Goal: Find specific page/section: Find specific page/section

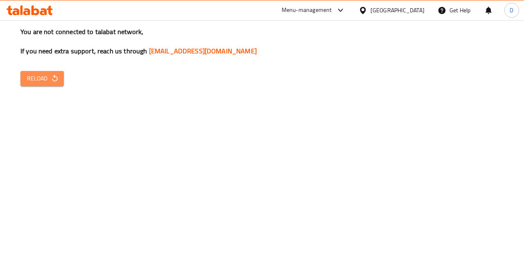
click at [52, 78] on icon "button" at bounding box center [55, 78] width 8 height 8
click at [55, 85] on button "Reload" at bounding box center [41, 78] width 43 height 15
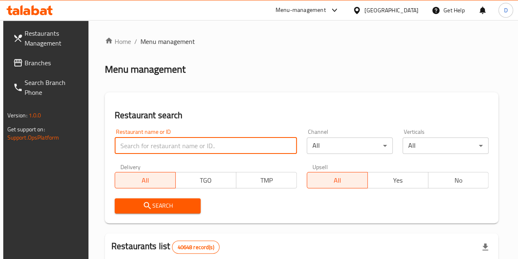
click at [152, 150] on input "search" at bounding box center [206, 145] width 182 height 16
type input "Copa Acai"
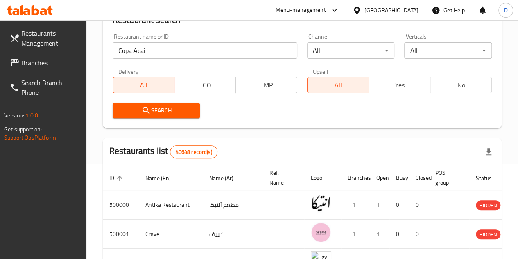
scroll to position [96, 0]
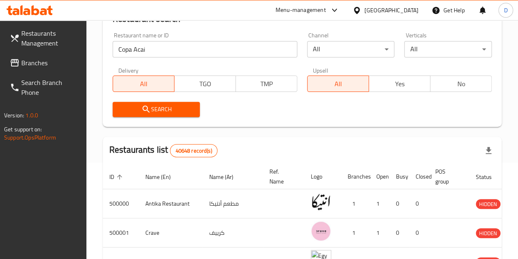
click at [153, 106] on span "Search" at bounding box center [156, 109] width 75 height 10
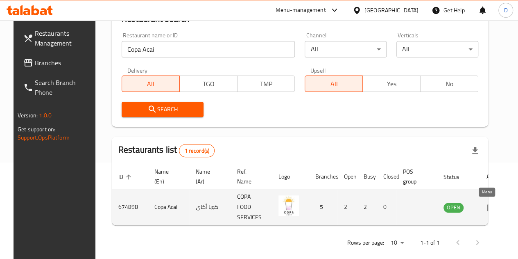
click at [487, 209] on icon "enhanced table" at bounding box center [491, 207] width 9 height 7
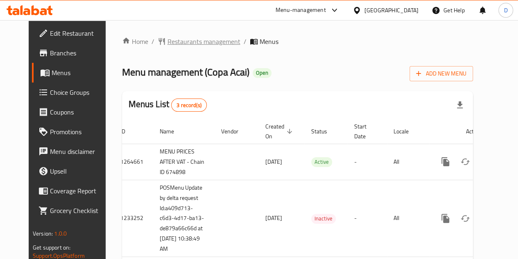
click at [181, 39] on span "Restaurants management" at bounding box center [204, 41] width 73 height 10
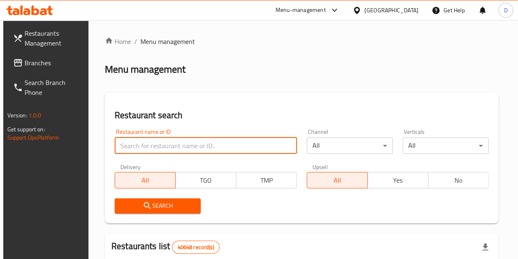
click at [156, 144] on input "search" at bounding box center [206, 145] width 182 height 16
paste input "772888"
type input "772888"
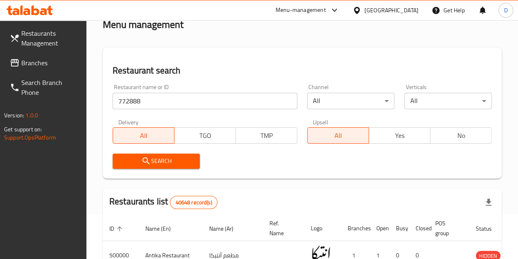
scroll to position [48, 0]
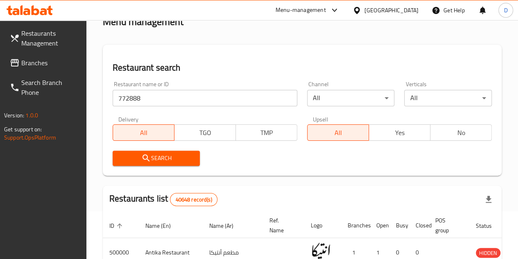
click at [179, 154] on span "Search" at bounding box center [156, 158] width 75 height 10
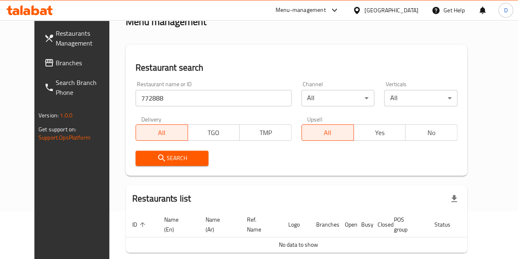
scroll to position [85, 0]
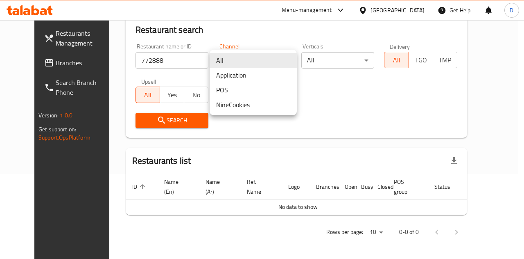
click at [286, 63] on body "​ Menu-management [GEOGRAPHIC_DATA] Get Help D Restaurants Management Branches …" at bounding box center [262, 54] width 524 height 238
click at [328, 102] on div at bounding box center [262, 129] width 524 height 259
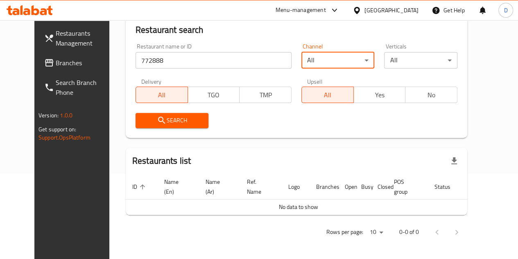
click at [136, 64] on input "772888" at bounding box center [214, 60] width 156 height 16
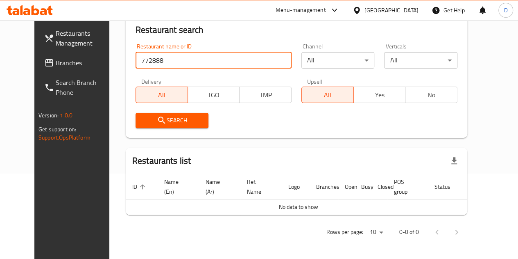
click at [136, 64] on input "772888" at bounding box center [214, 60] width 156 height 16
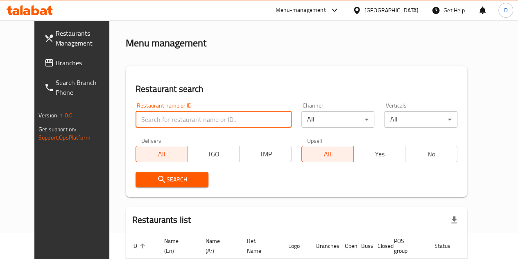
click at [326, 12] on div "Menu-management" at bounding box center [301, 10] width 50 height 10
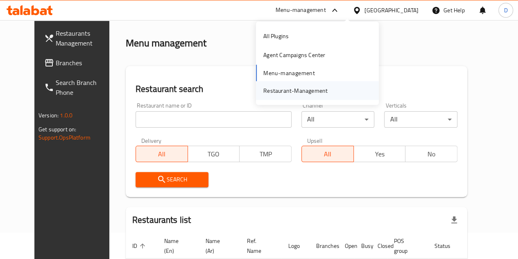
click at [264, 83] on div "Restaurant-Management" at bounding box center [295, 90] width 77 height 19
